Goal: Transaction & Acquisition: Purchase product/service

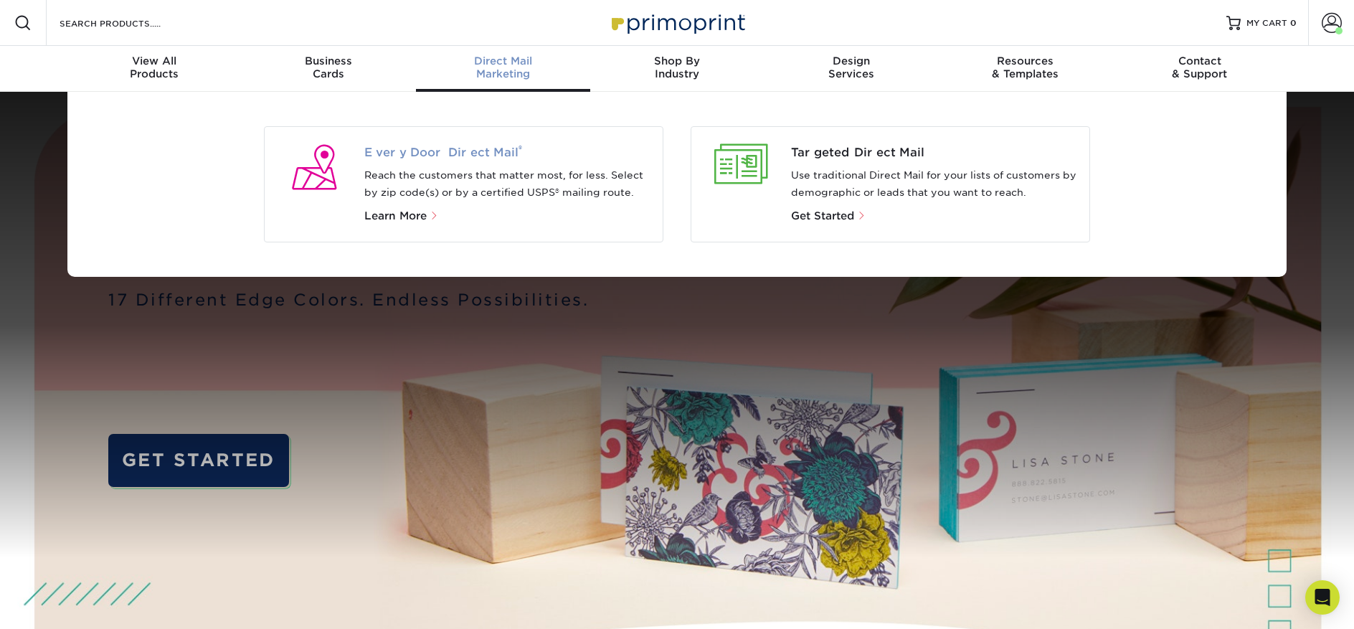
click at [519, 149] on sup "®" at bounding box center [521, 148] width 4 height 11
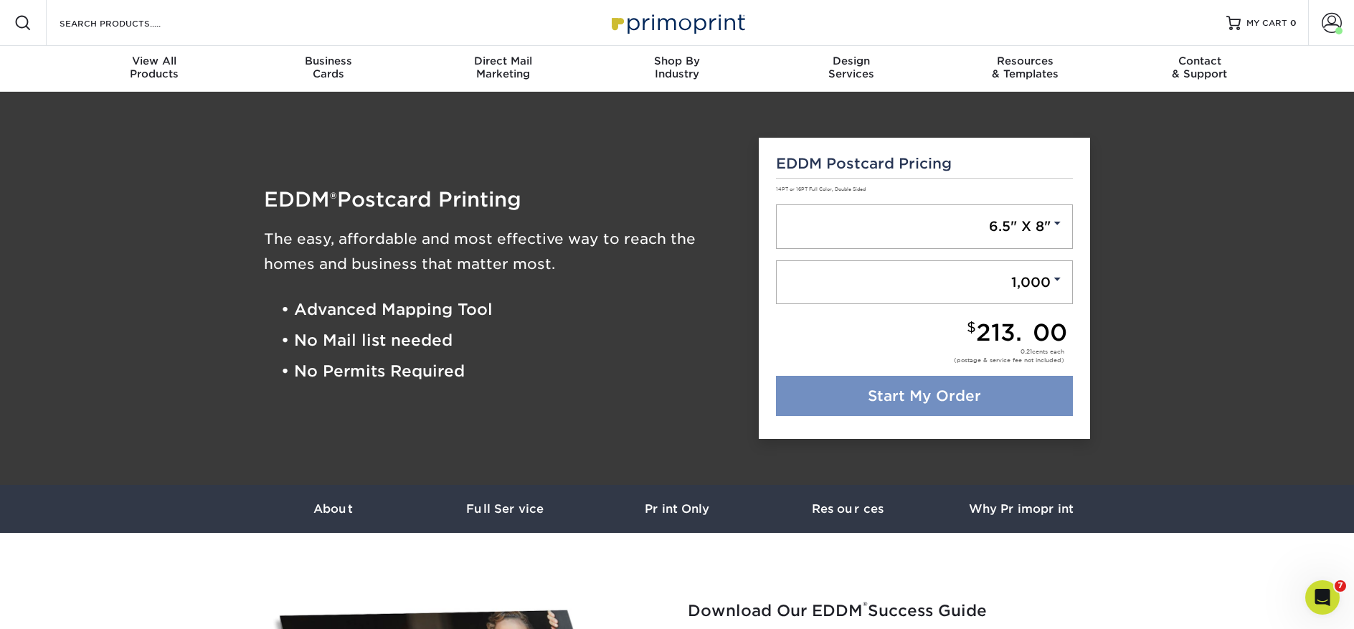
click at [865, 406] on link "Start My Order" at bounding box center [925, 396] width 298 height 40
